Goal: Information Seeking & Learning: Learn about a topic

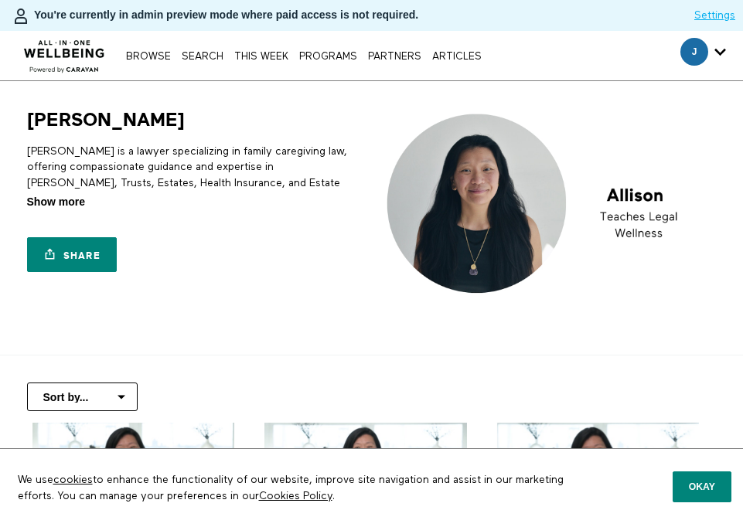
click at [66, 199] on span "Show more" at bounding box center [56, 202] width 58 height 16
click at [0, 0] on input "Show more Show less" at bounding box center [0, 0] width 0 height 0
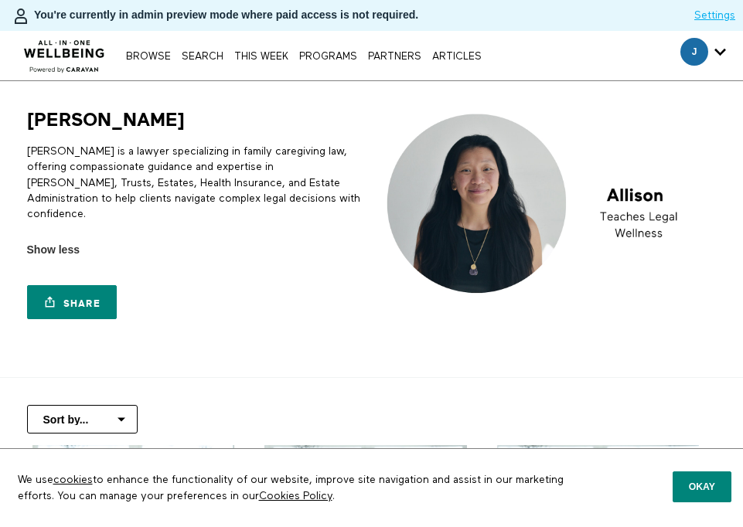
scroll to position [22, 0]
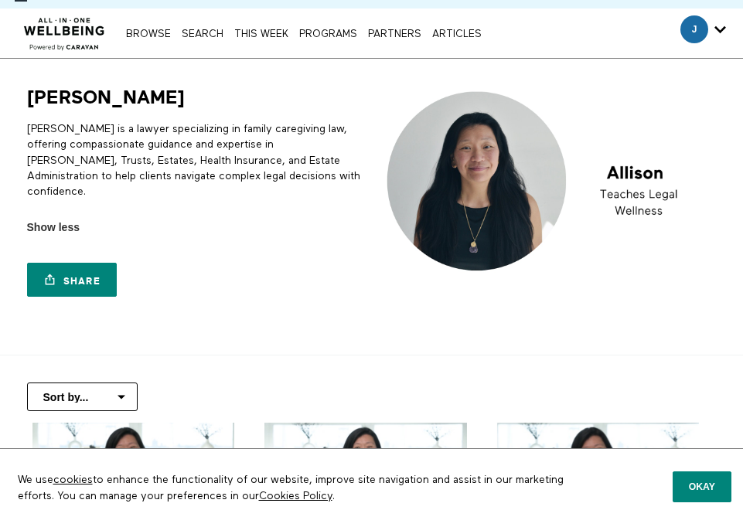
click at [167, 172] on p "Allison is a lawyer specializing in family caregiving law, offering compassiona…" at bounding box center [196, 160] width 339 height 78
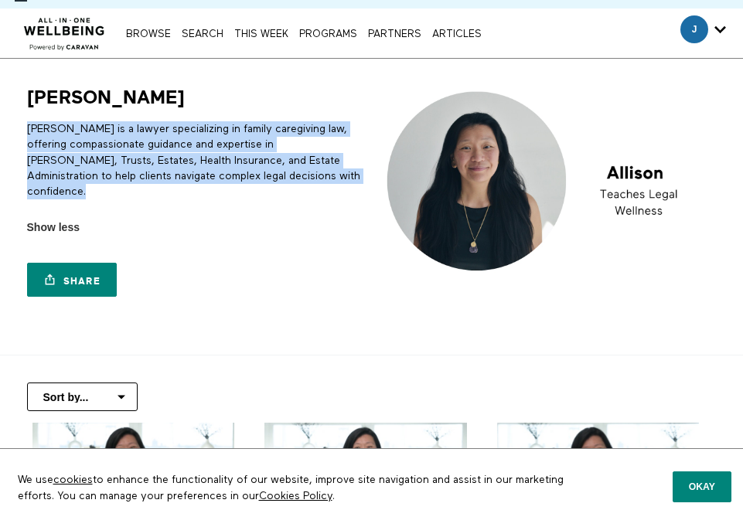
click at [167, 172] on p "Allison is a lawyer specializing in family caregiving law, offering compassiona…" at bounding box center [196, 160] width 339 height 78
copy div "Allison is a lawyer specializing in family caregiving law, offering compassiona…"
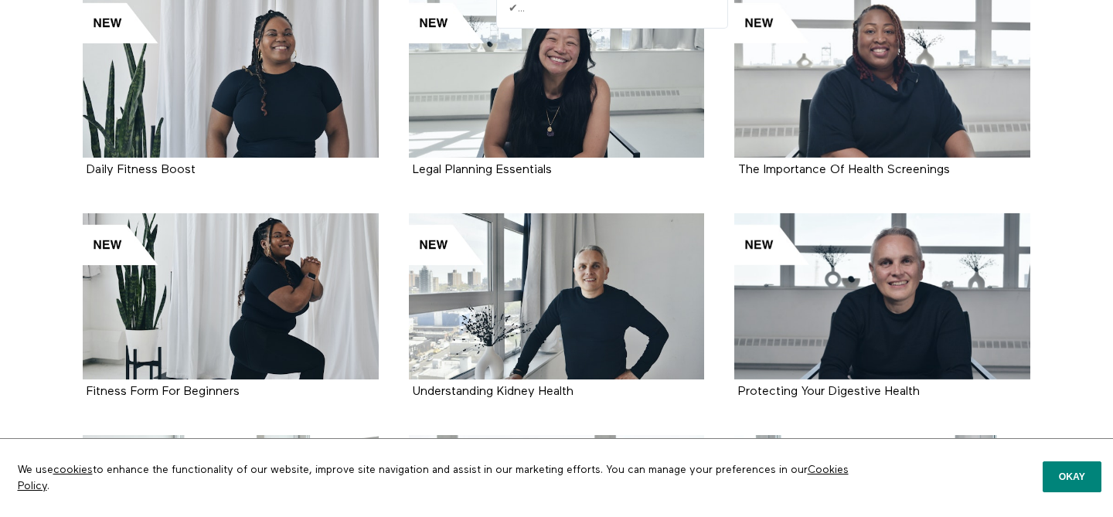
scroll to position [1328, 0]
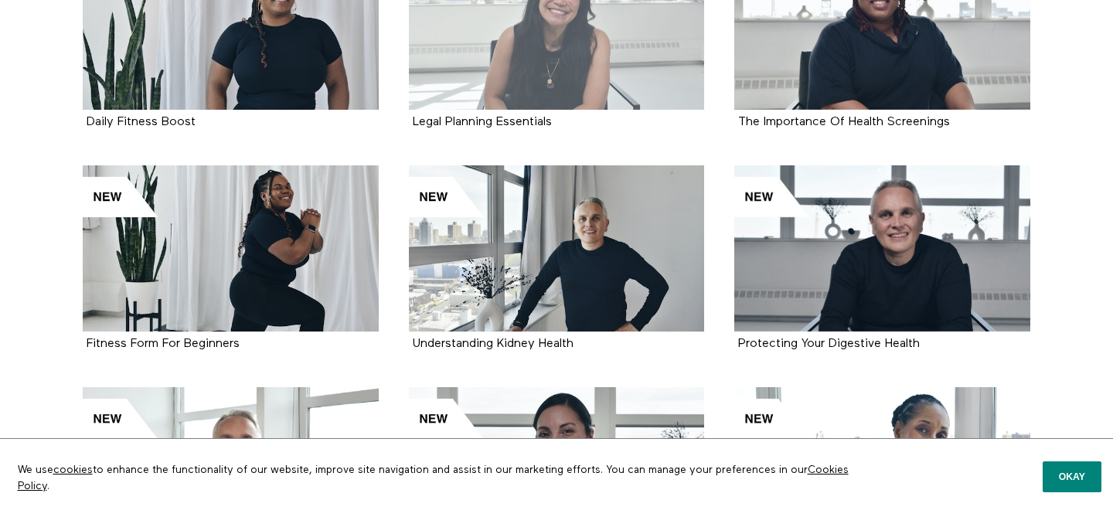
click at [618, 22] on div at bounding box center [557, 27] width 296 height 166
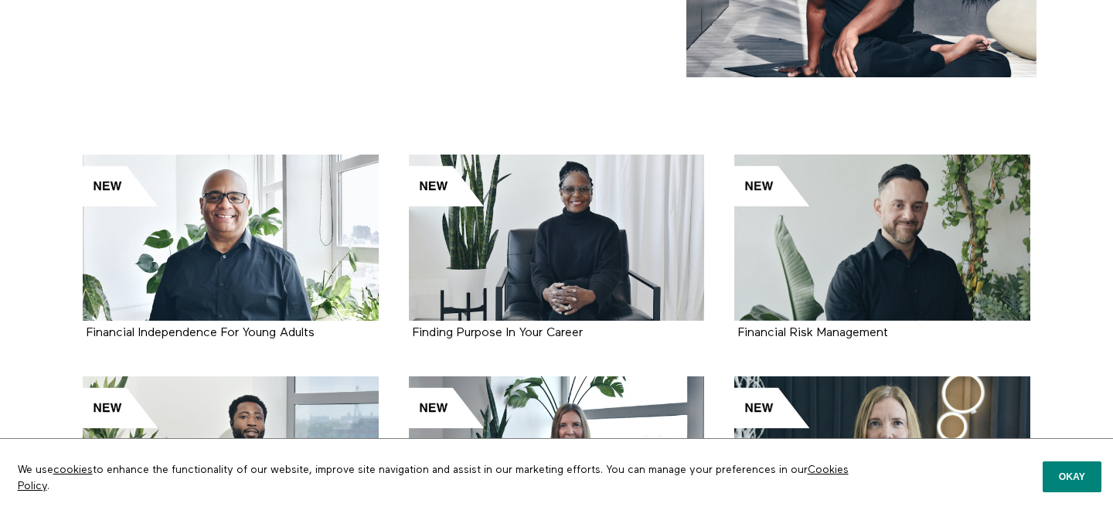
scroll to position [276, 0]
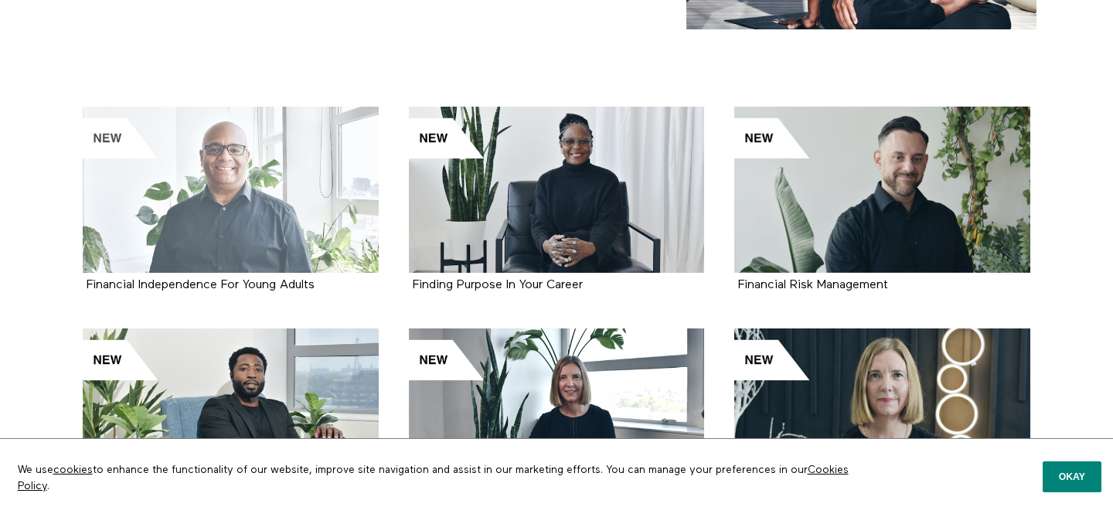
click at [273, 233] on div at bounding box center [231, 190] width 296 height 166
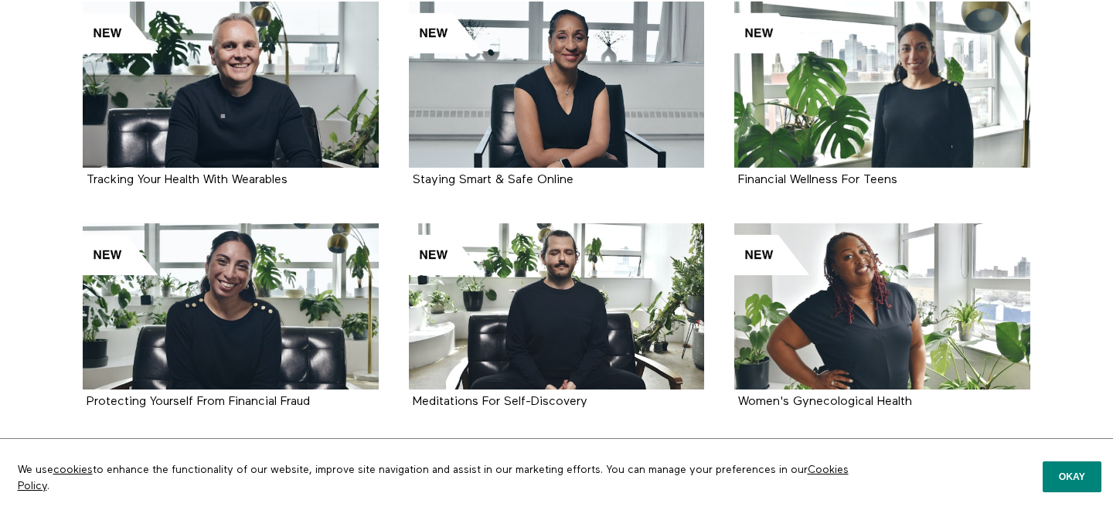
scroll to position [1950, 0]
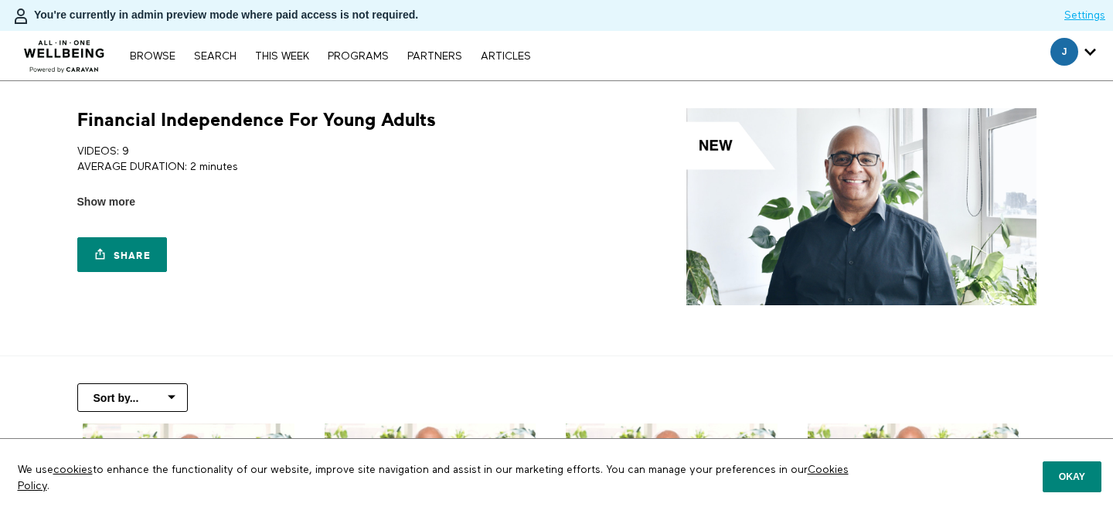
click at [328, 115] on h1 "Financial Independence For Young Adults" at bounding box center [256, 120] width 359 height 24
click at [328, 116] on h1 "Financial Independence For Young Adults" at bounding box center [256, 120] width 359 height 24
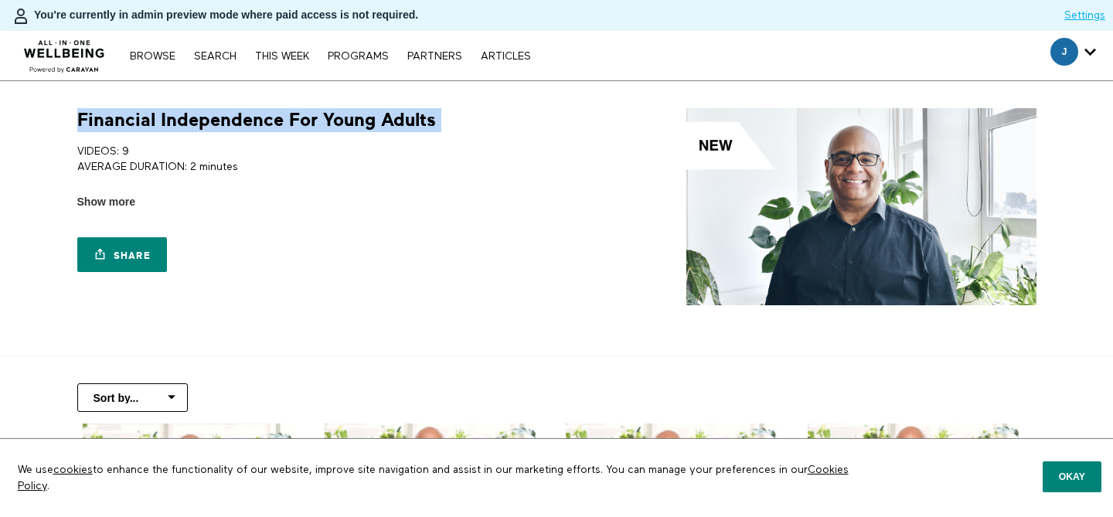
click at [328, 116] on h1 "Financial Independence For Young Adults" at bounding box center [256, 120] width 359 height 24
copy div "Financial Independence For Young Adults"
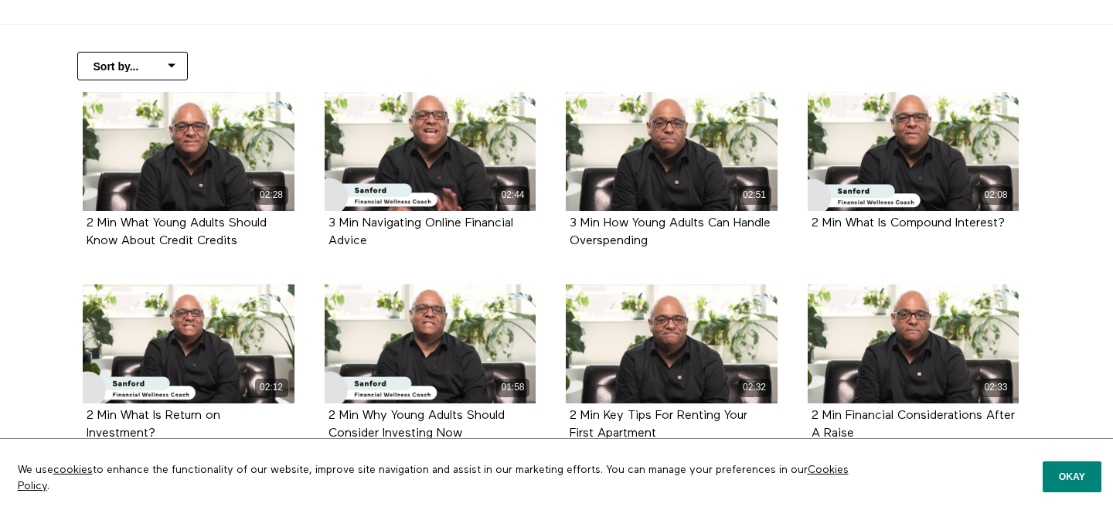
scroll to position [354, 0]
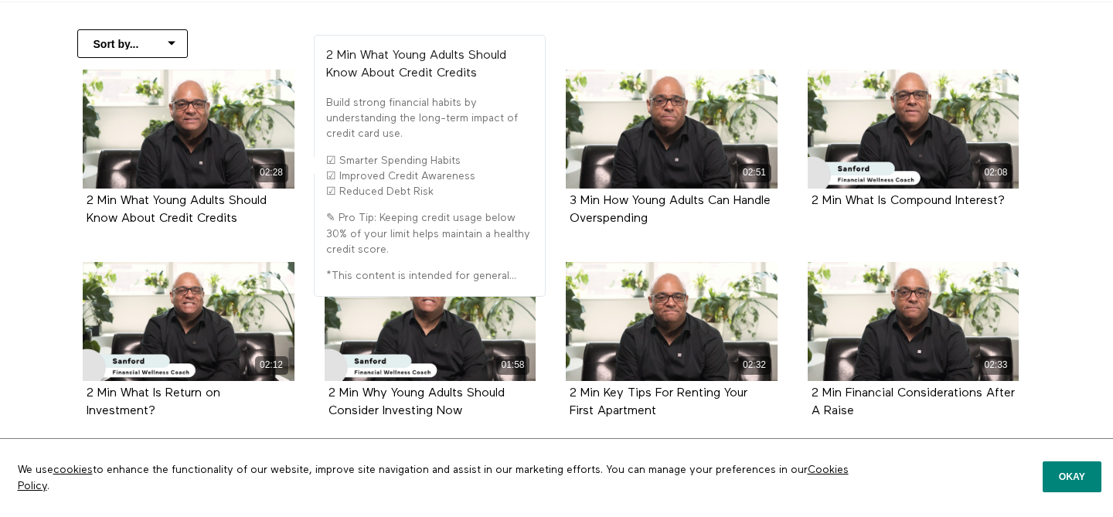
drag, startPoint x: 266, startPoint y: 224, endPoint x: 83, endPoint y: 199, distance: 184.9
click at [83, 199] on div "2 Min What Young Adults Should Know About Credit Credits" at bounding box center [189, 210] width 212 height 43
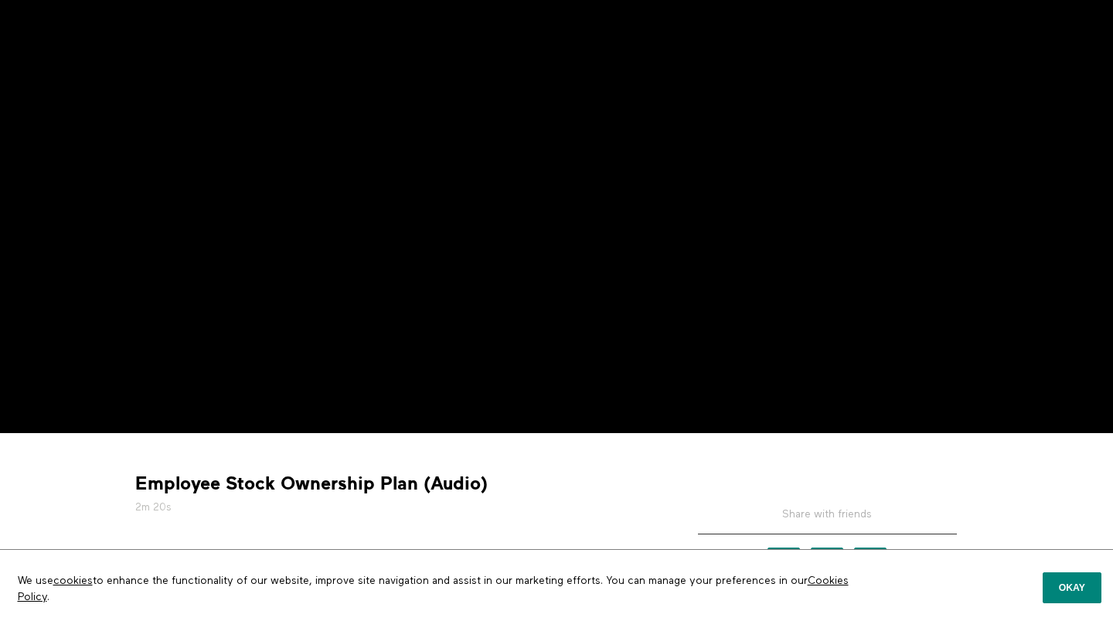
scroll to position [145, 0]
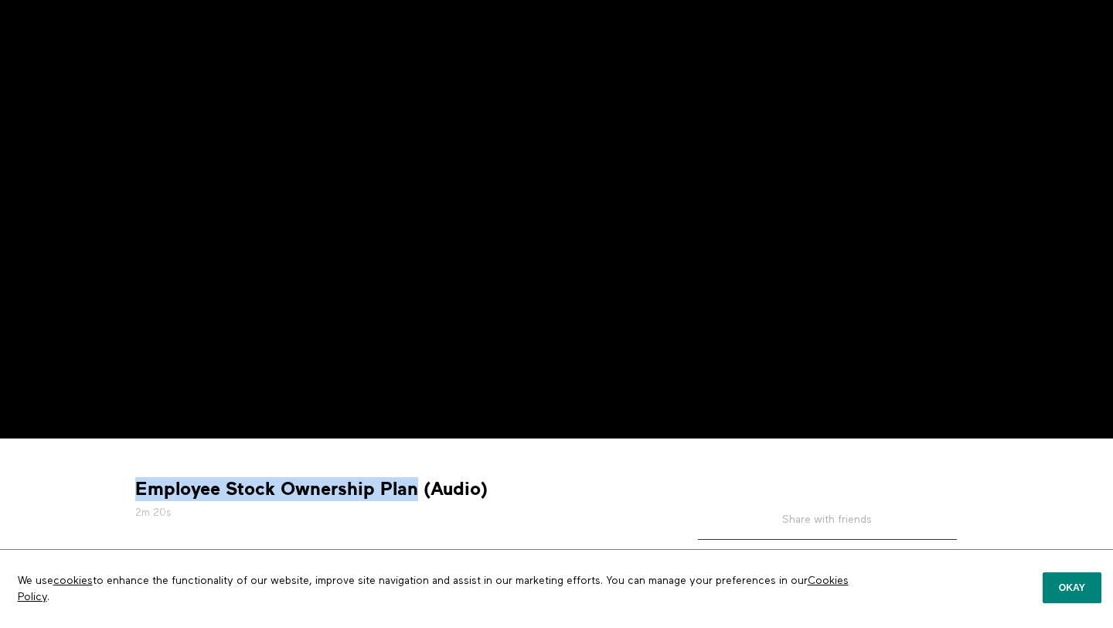
drag, startPoint x: 414, startPoint y: 492, endPoint x: 136, endPoint y: 492, distance: 277.5
click at [136, 492] on strong "Employee Stock Ownership Plan (Audio)" at bounding box center [311, 489] width 353 height 24
copy strong "Employee Stock Ownership Plan"
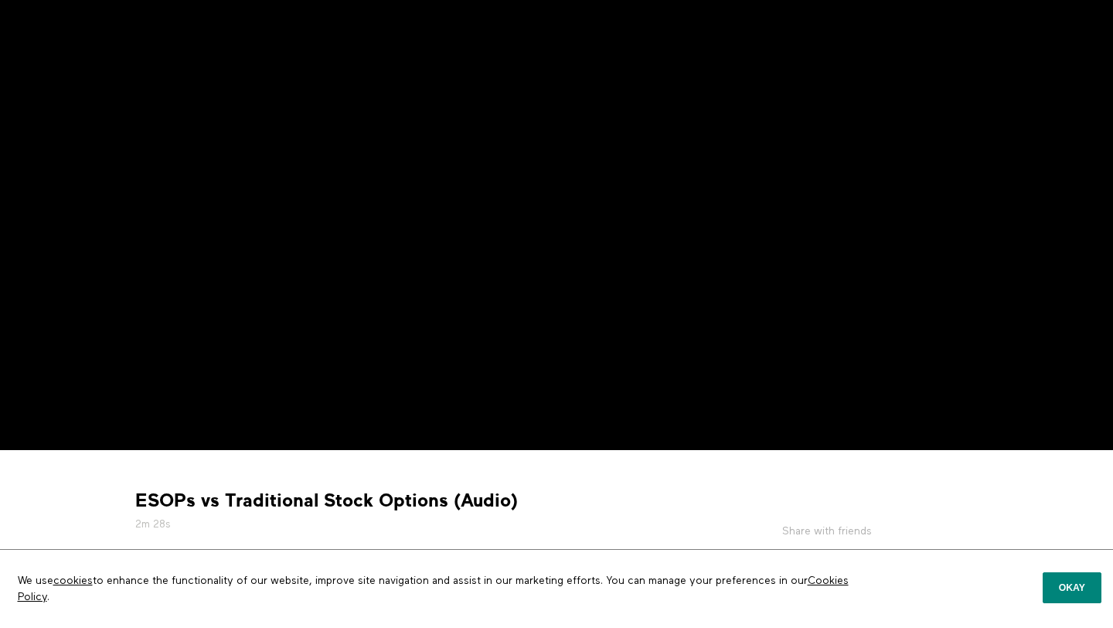
scroll to position [132, 0]
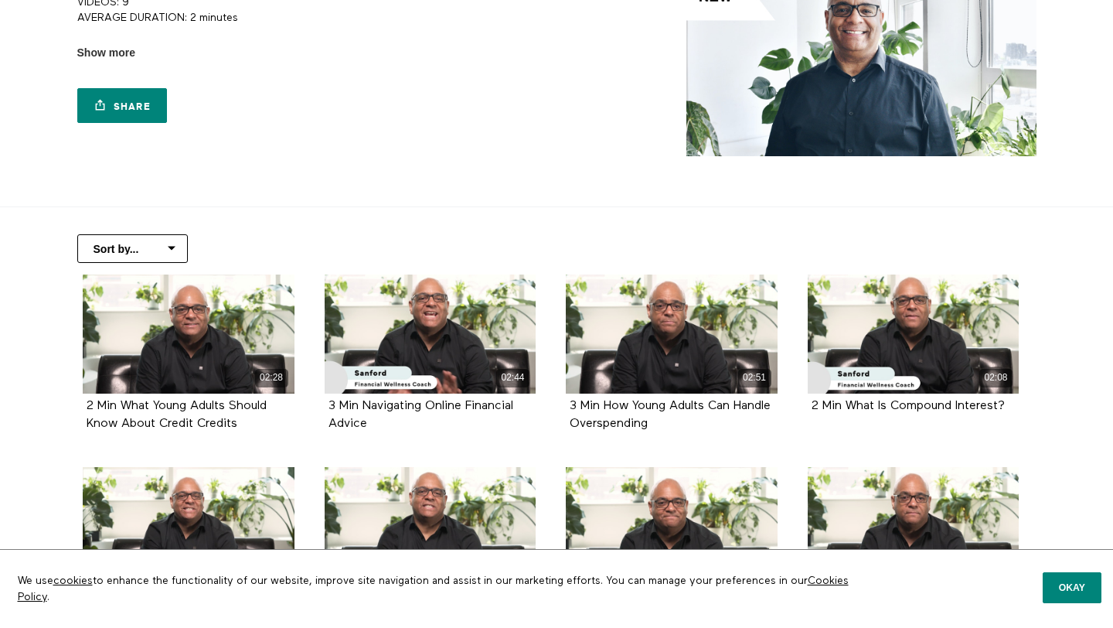
scroll to position [70, 0]
